Goal: Task Accomplishment & Management: Complete application form

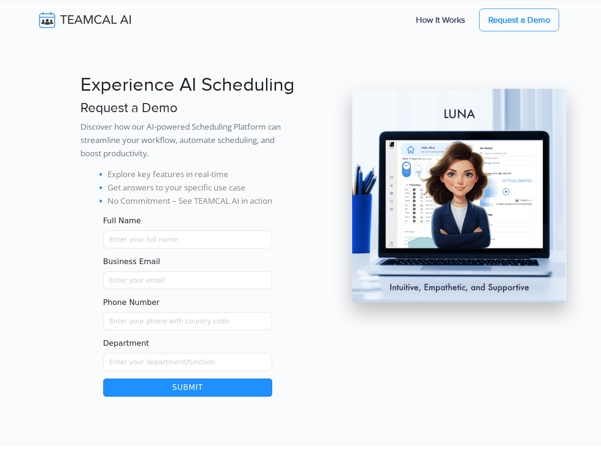
click at [187, 388] on button "Submit" at bounding box center [187, 388] width 169 height 18
